Goal: Entertainment & Leisure: Consume media (video, audio)

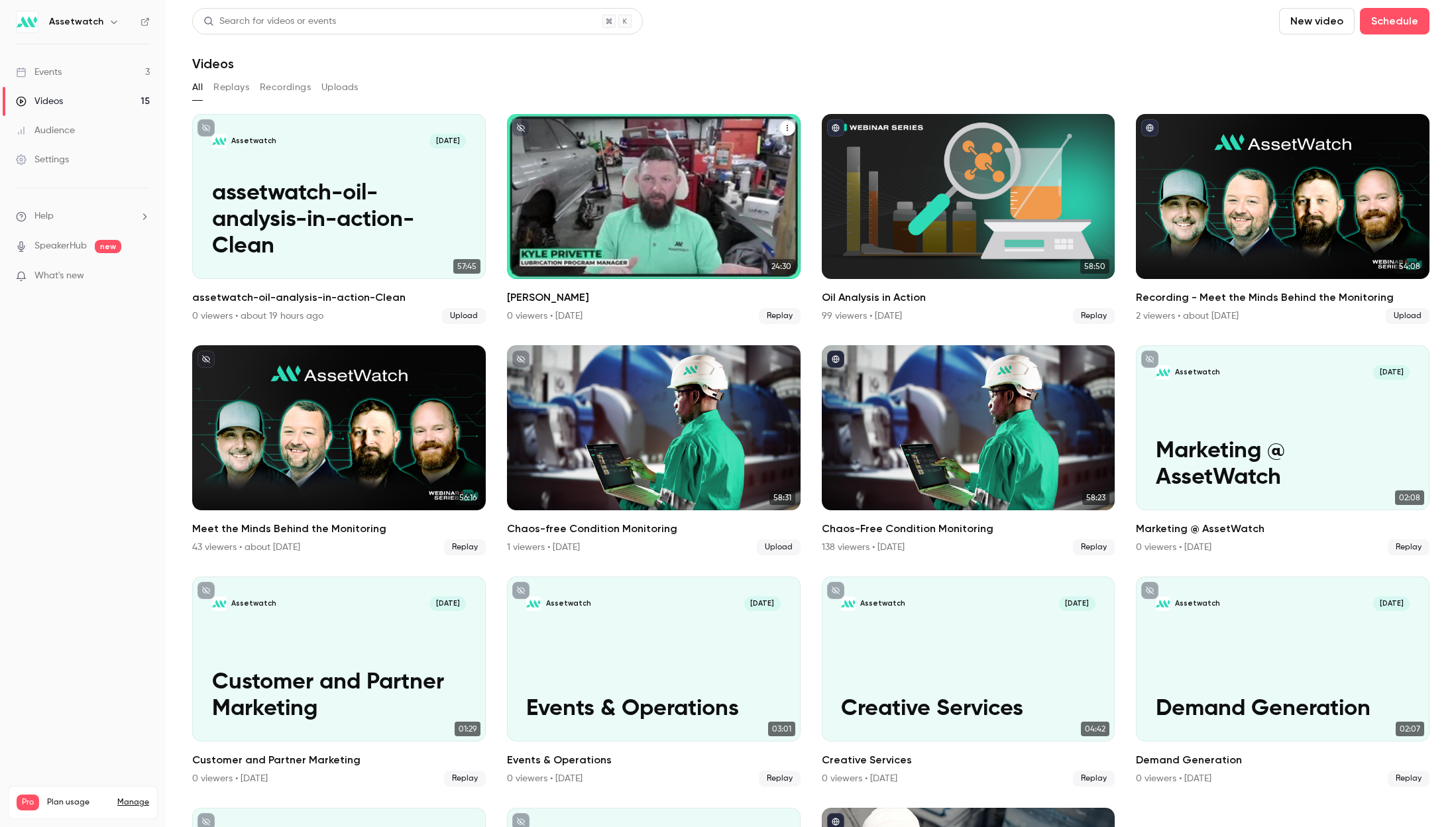
click at [783, 126] on icon "Kyle Privette" at bounding box center [787, 127] width 8 height 8
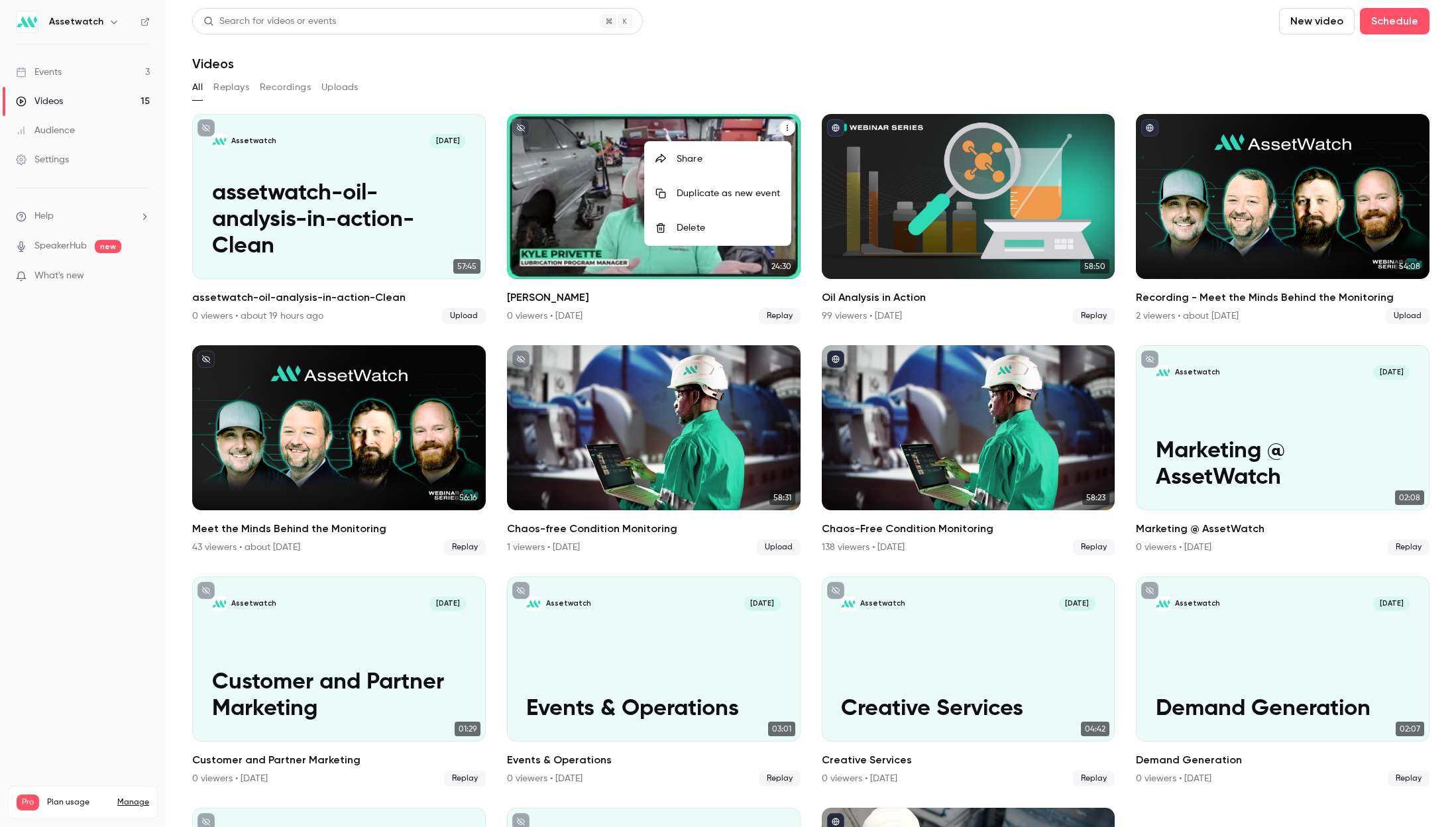
click at [567, 220] on div at bounding box center [728, 413] width 1456 height 827
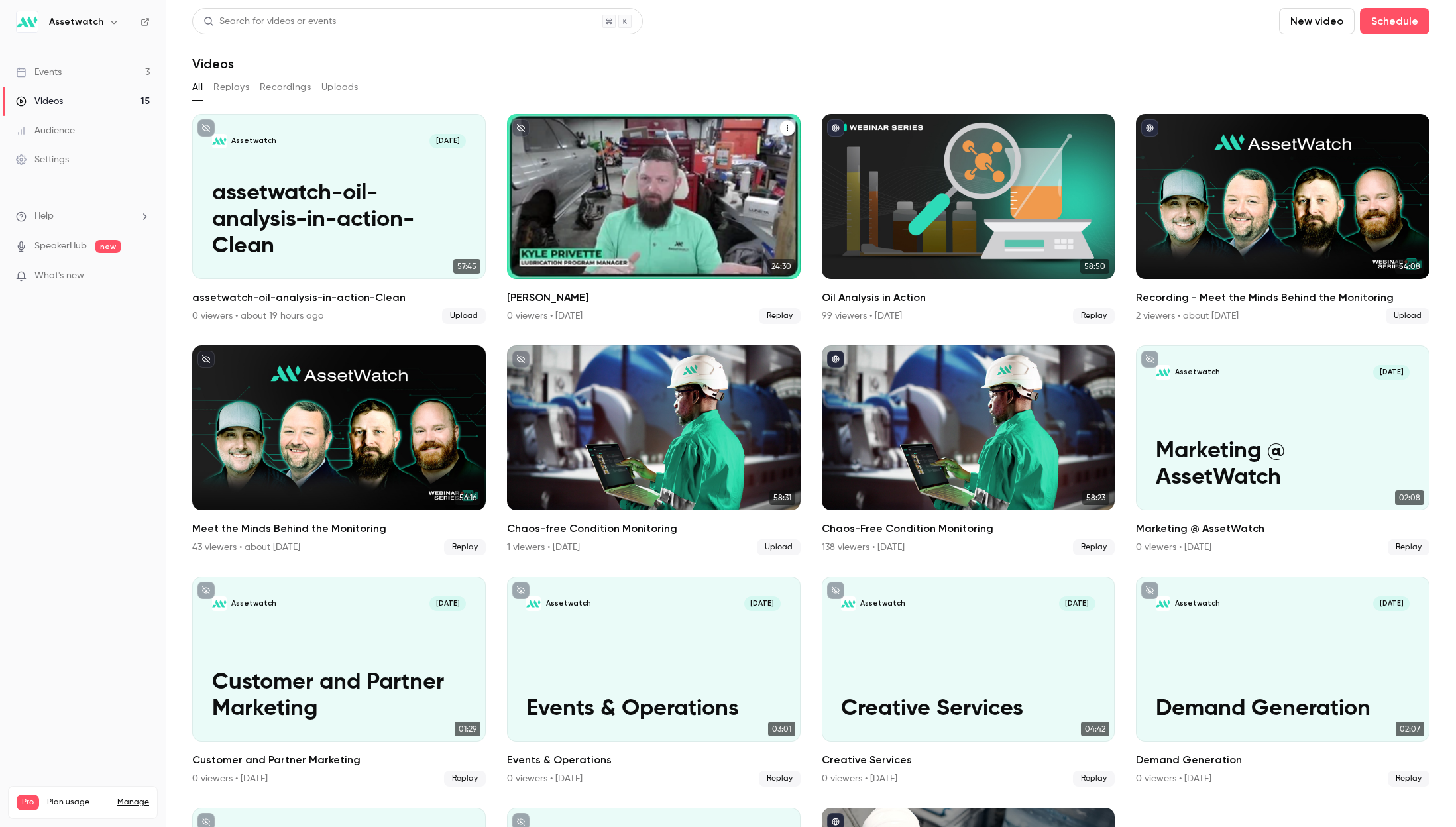
click at [567, 220] on div "Assetwatch [DATE] [PERSON_NAME]" at bounding box center [654, 196] width 294 height 165
